Goal: Task Accomplishment & Management: Manage account settings

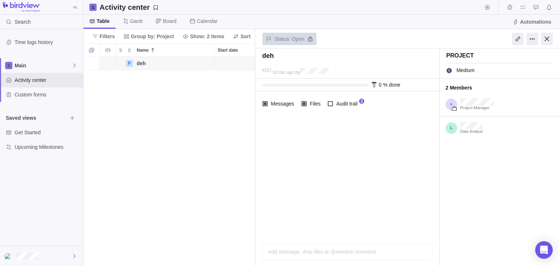
scroll to position [0, 0]
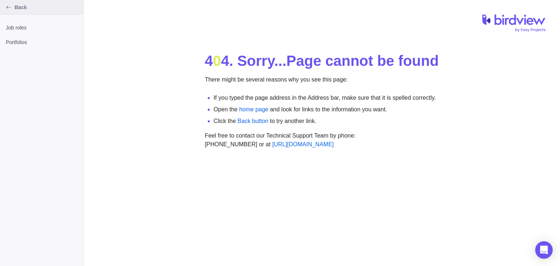
click at [15, 7] on span "Back" at bounding box center [48, 7] width 66 height 7
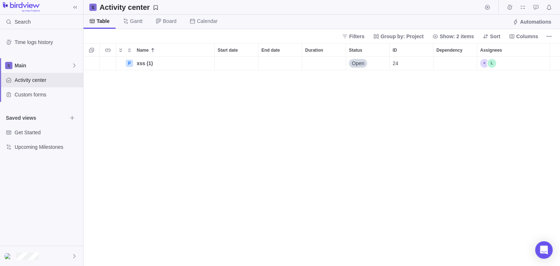
scroll to position [210, 476]
click at [104, 97] on div "P xss (1) Details Open 24" at bounding box center [321, 162] width 476 height 210
click at [92, 64] on div "grid" at bounding box center [91, 63] width 16 height 13
click at [205, 64] on icon "More actions" at bounding box center [208, 63] width 6 height 6
click at [165, 109] on div "Name Start date End date Duration Status ID Dependency Assignees P xss (1) Deta…" at bounding box center [321, 154] width 476 height 223
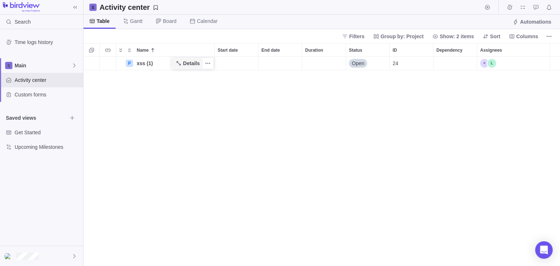
click at [187, 65] on span "Details" at bounding box center [191, 63] width 17 height 7
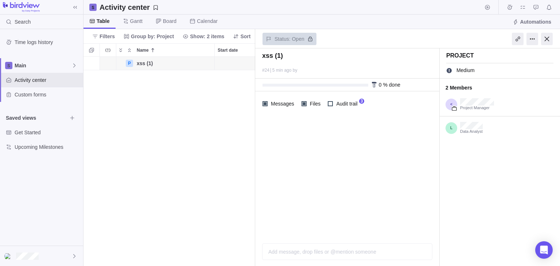
scroll to position [210, 172]
click at [539, 36] on div at bounding box center [530, 39] width 58 height 18
click at [535, 39] on div at bounding box center [532, 39] width 12 height 12
click at [544, 38] on div at bounding box center [547, 39] width 12 height 12
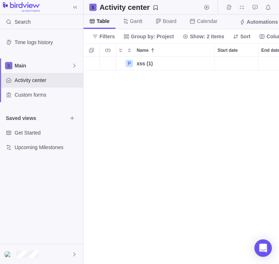
scroll to position [0, 0]
click at [149, 118] on div "P xss (1) Details Open 24" at bounding box center [181, 160] width 196 height 207
click at [43, 99] on div "Custom forms" at bounding box center [41, 94] width 83 height 15
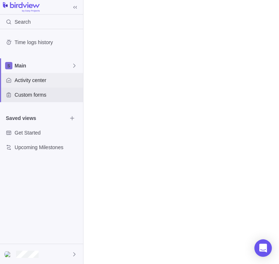
click at [48, 84] on div "Activity center" at bounding box center [41, 80] width 83 height 15
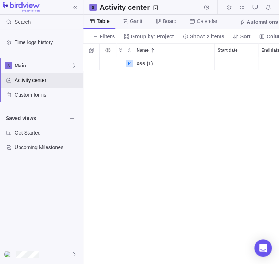
scroll to position [0, 0]
click at [208, 65] on icon "More actions" at bounding box center [208, 63] width 6 height 6
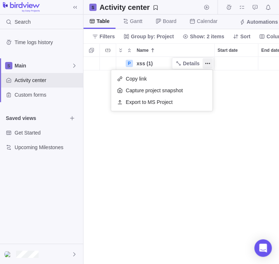
click at [240, 128] on div "P xss (1) Details Open 24" at bounding box center [181, 160] width 196 height 207
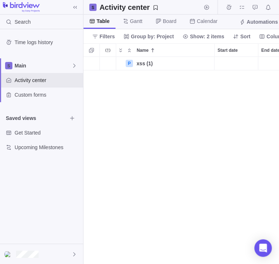
scroll to position [207, 195]
